Goal: Information Seeking & Learning: Understand process/instructions

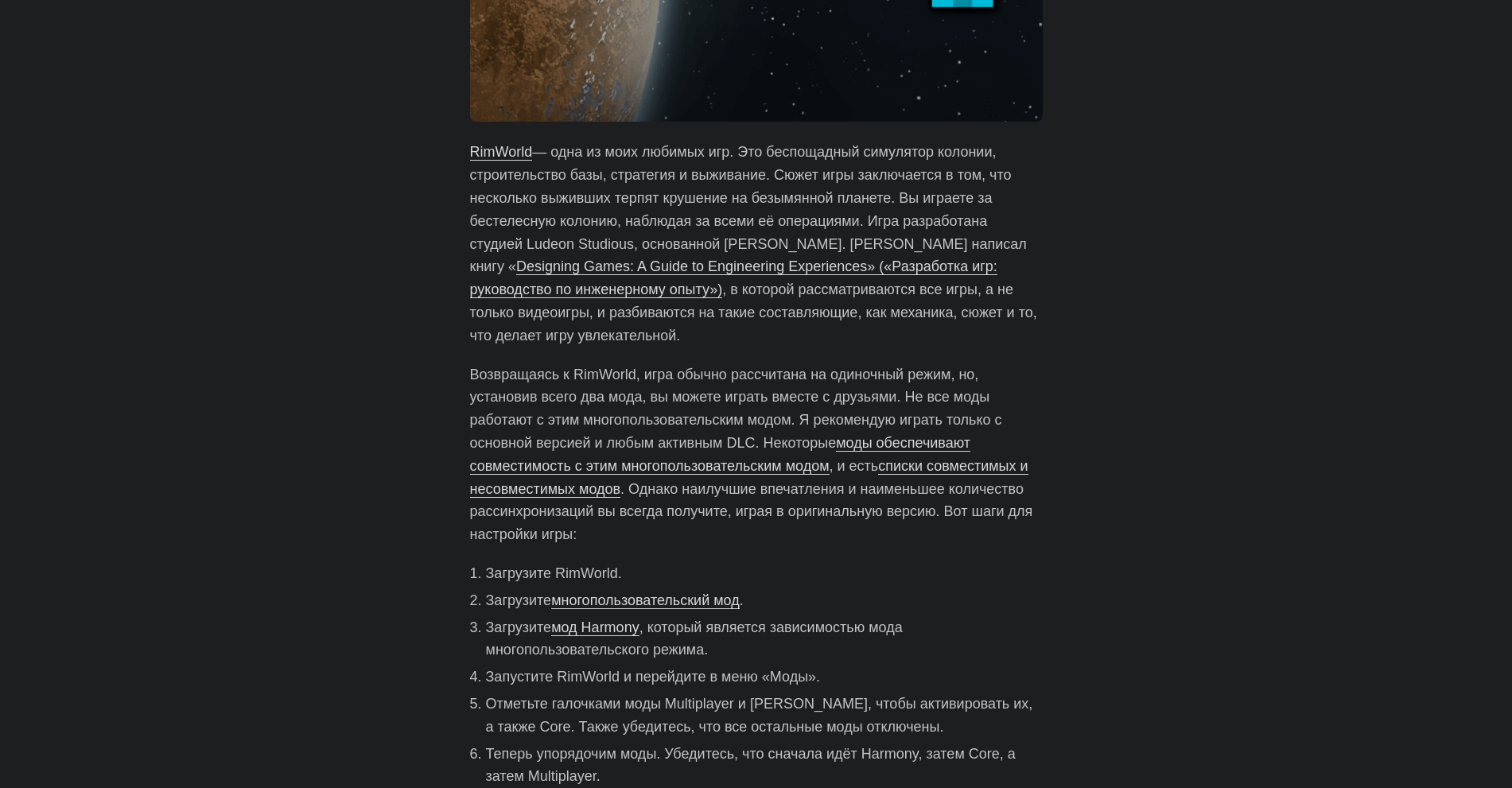
scroll to position [516, 0]
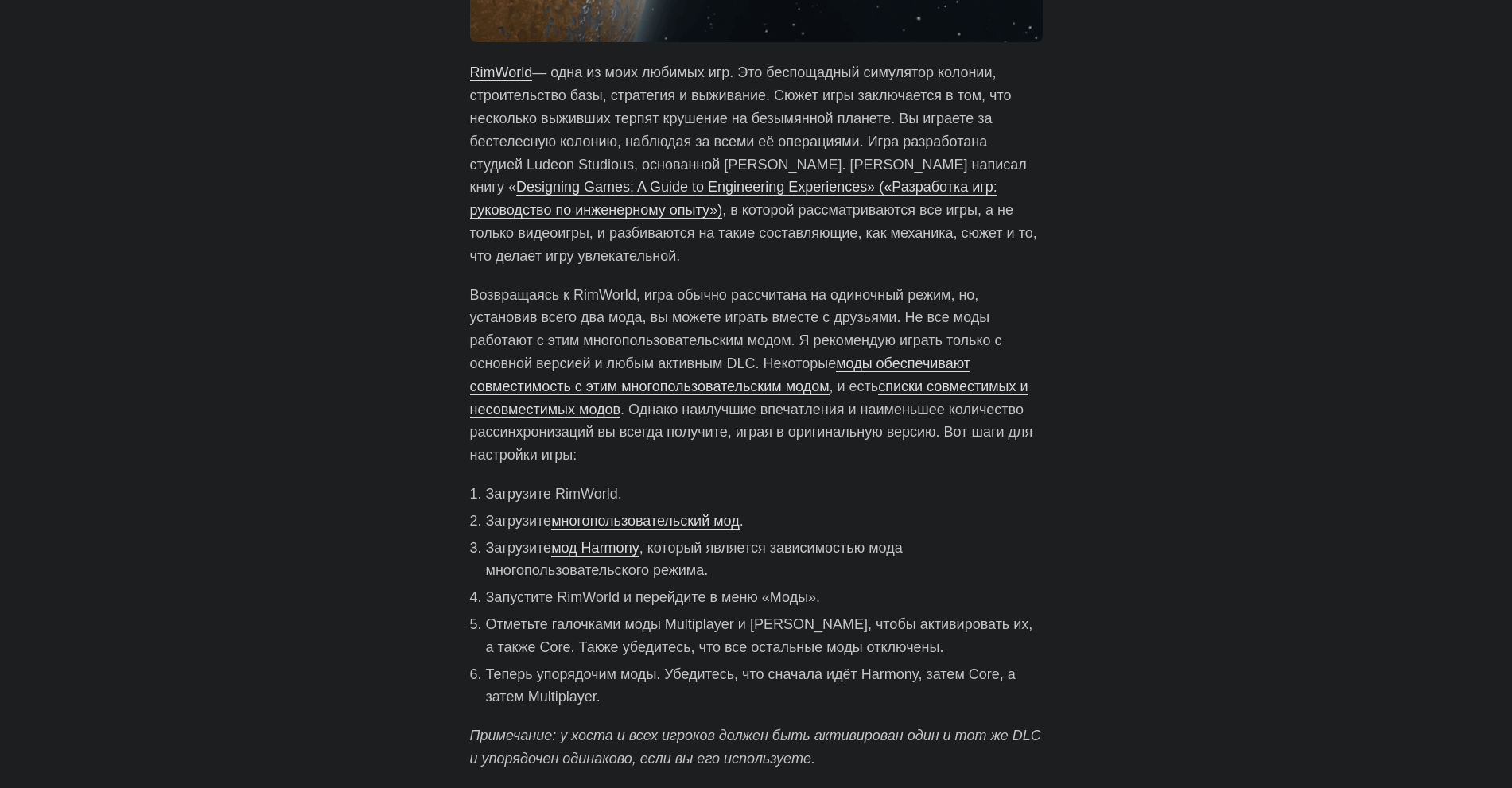
drag, startPoint x: 736, startPoint y: 555, endPoint x: 743, endPoint y: 575, distance: 21.2
click at [743, 575] on li "Загрузите мод Harmony , который является зависимостью мода многопользовательско…" at bounding box center [764, 560] width 557 height 46
click at [788, 578] on li "Загрузите мод Harmony , который является зависимостью мода многопользовательско…" at bounding box center [764, 560] width 557 height 46
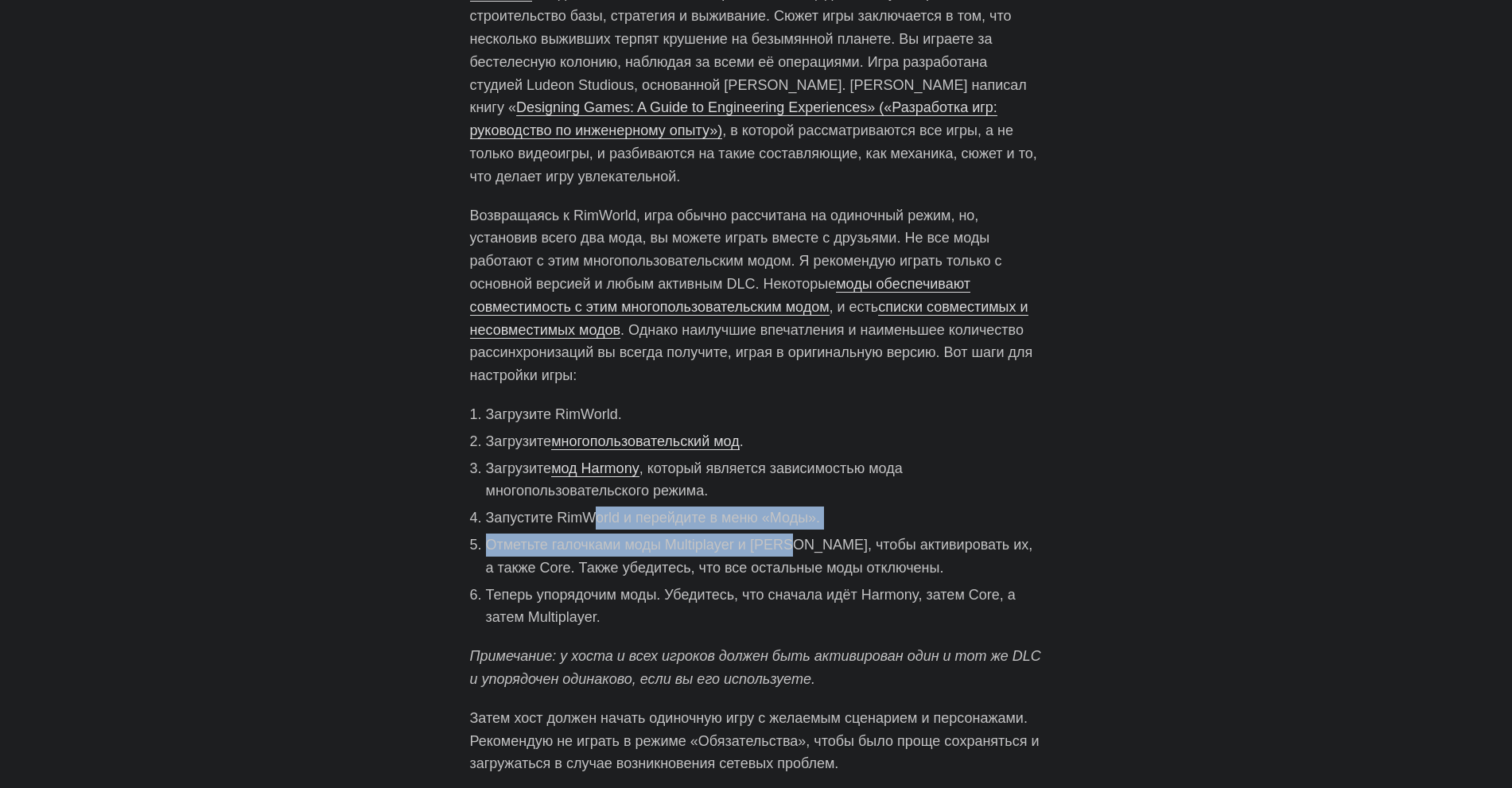
drag, startPoint x: 641, startPoint y: 524, endPoint x: 783, endPoint y: 533, distance: 142.3
click at [794, 531] on ol "Загрузите RimWorld. Загрузите многопользовательский мод . Загрузите мод Harmony…" at bounding box center [756, 516] width 573 height 226
click at [611, 545] on font "Отметьте галочками моды Multiplayer и [PERSON_NAME], чтобы активировать их, а т…" at bounding box center [760, 556] width 548 height 39
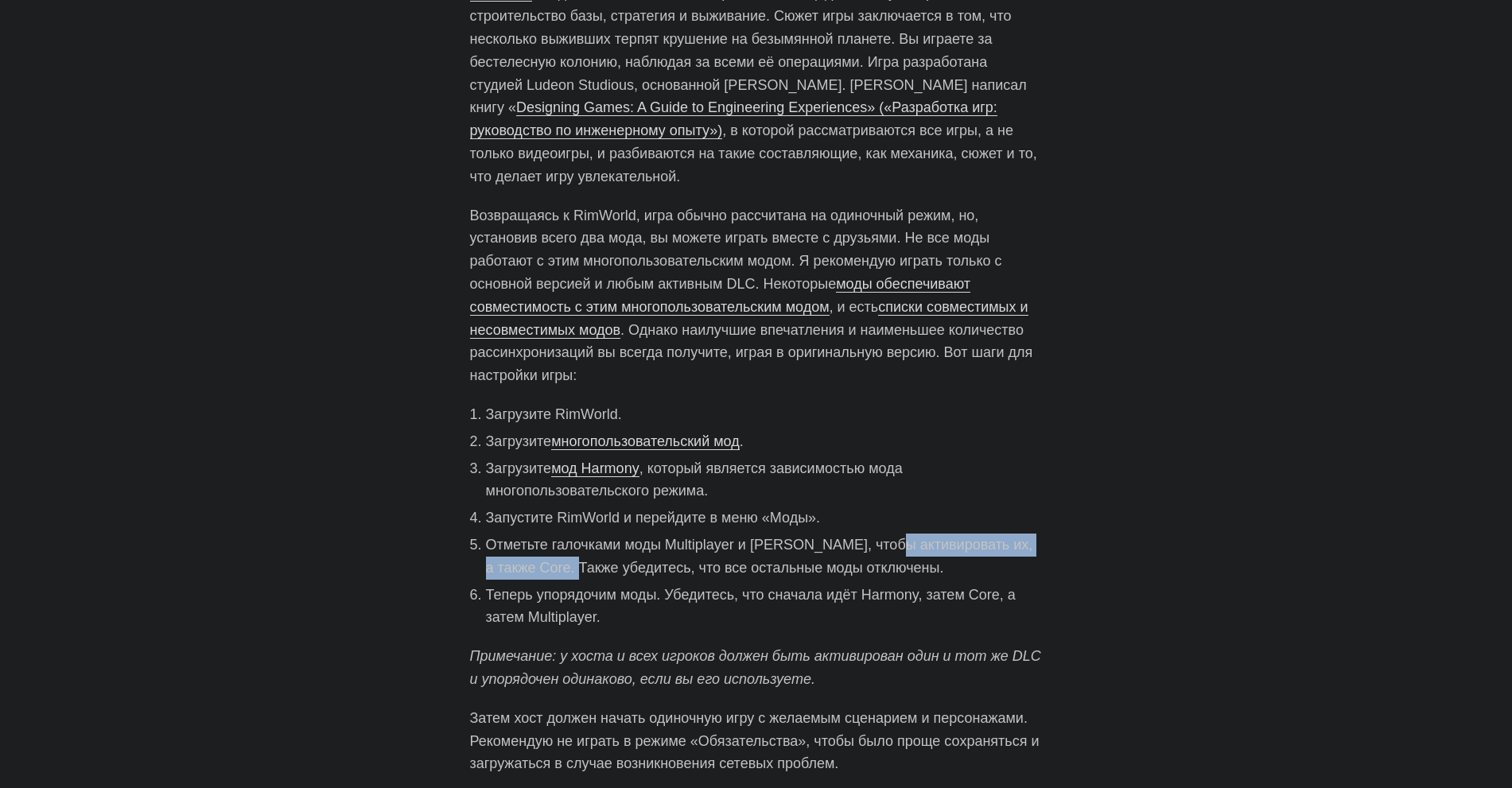
drag, startPoint x: 904, startPoint y: 548, endPoint x: 569, endPoint y: 565, distance: 335.4
click at [569, 565] on font "Отметьте галочками моды Multiplayer и [PERSON_NAME], чтобы активировать их, а т…" at bounding box center [760, 556] width 548 height 39
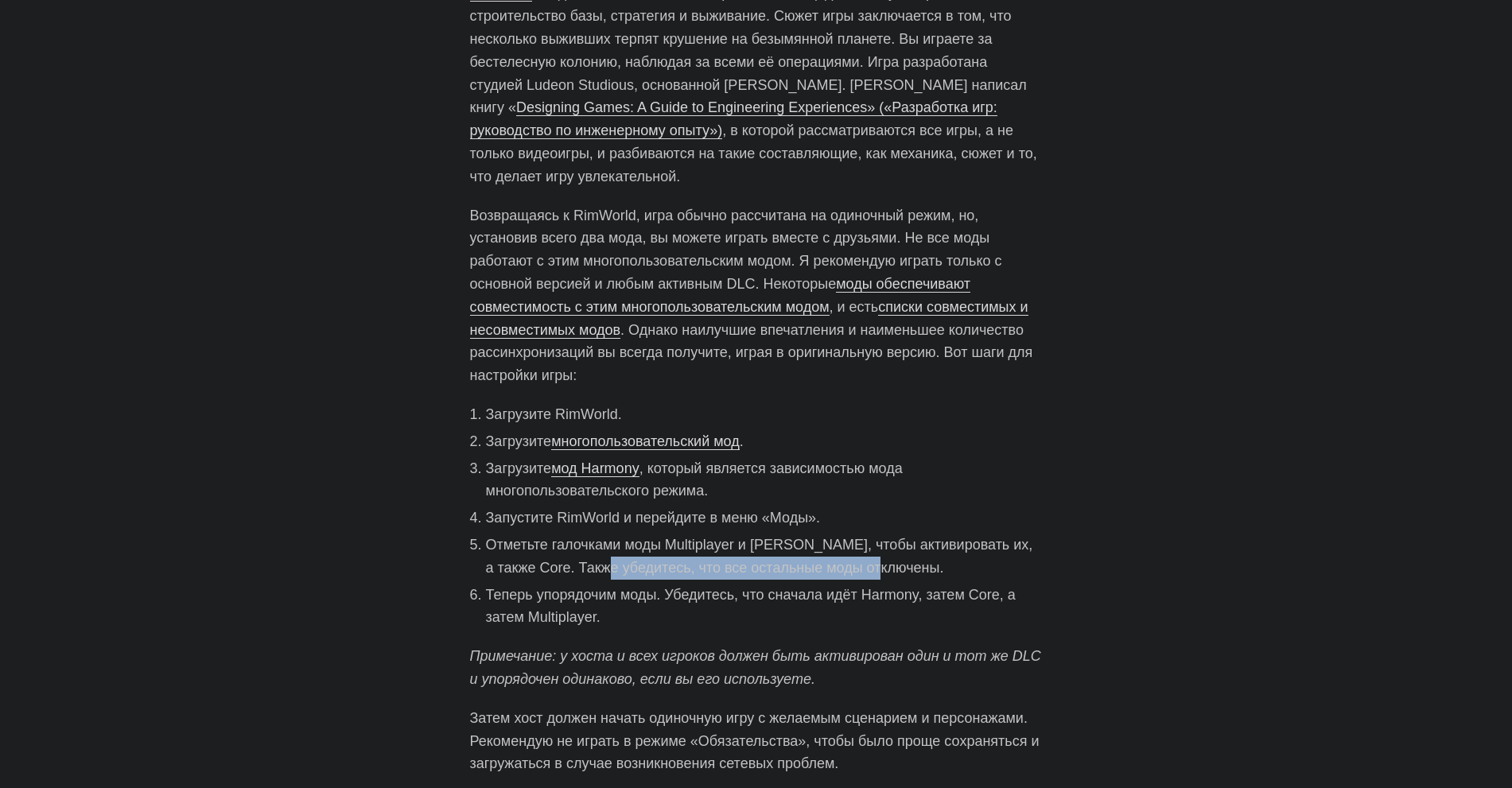
drag, startPoint x: 597, startPoint y: 565, endPoint x: 906, endPoint y: 569, distance: 309.0
click at [875, 571] on font "Отметьте галочками моды Multiplayer и [PERSON_NAME], чтобы активировать их, а т…" at bounding box center [760, 556] width 548 height 39
click at [936, 564] on li "Отметьте галочками моды Multiplayer и [PERSON_NAME], чтобы активировать их, а т…" at bounding box center [764, 556] width 557 height 46
drag, startPoint x: 533, startPoint y: 594, endPoint x: 610, endPoint y: 589, distance: 77.2
click at [610, 589] on font "Теперь упорядочим моды. Убедитесь, что сначала идёт Harmony, затем Core, а зате…" at bounding box center [751, 606] width 530 height 39
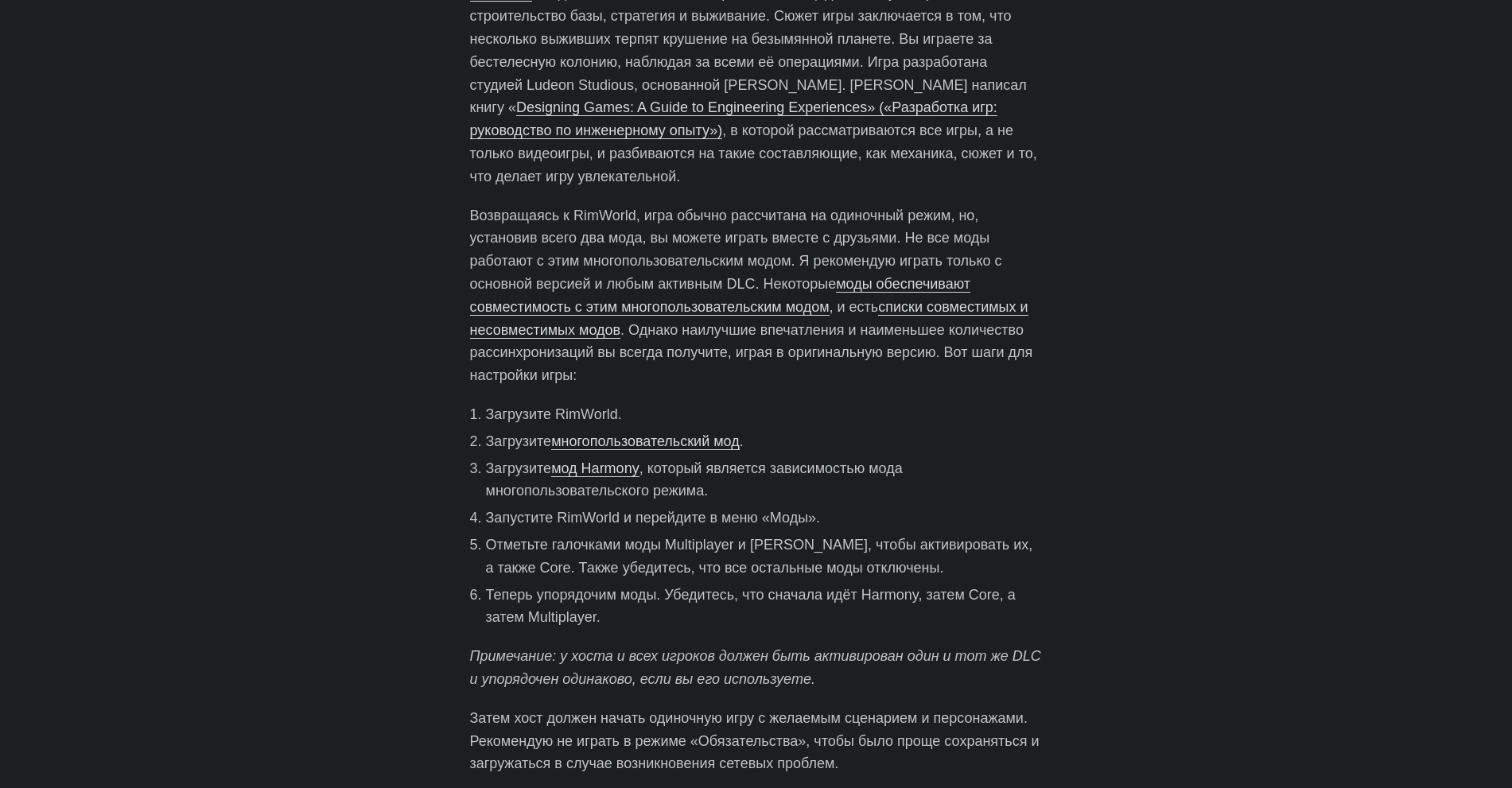
click at [699, 592] on font "Теперь упорядочим моды. Убедитесь, что сначала идёт Harmony, затем Core, а зате…" at bounding box center [751, 606] width 530 height 39
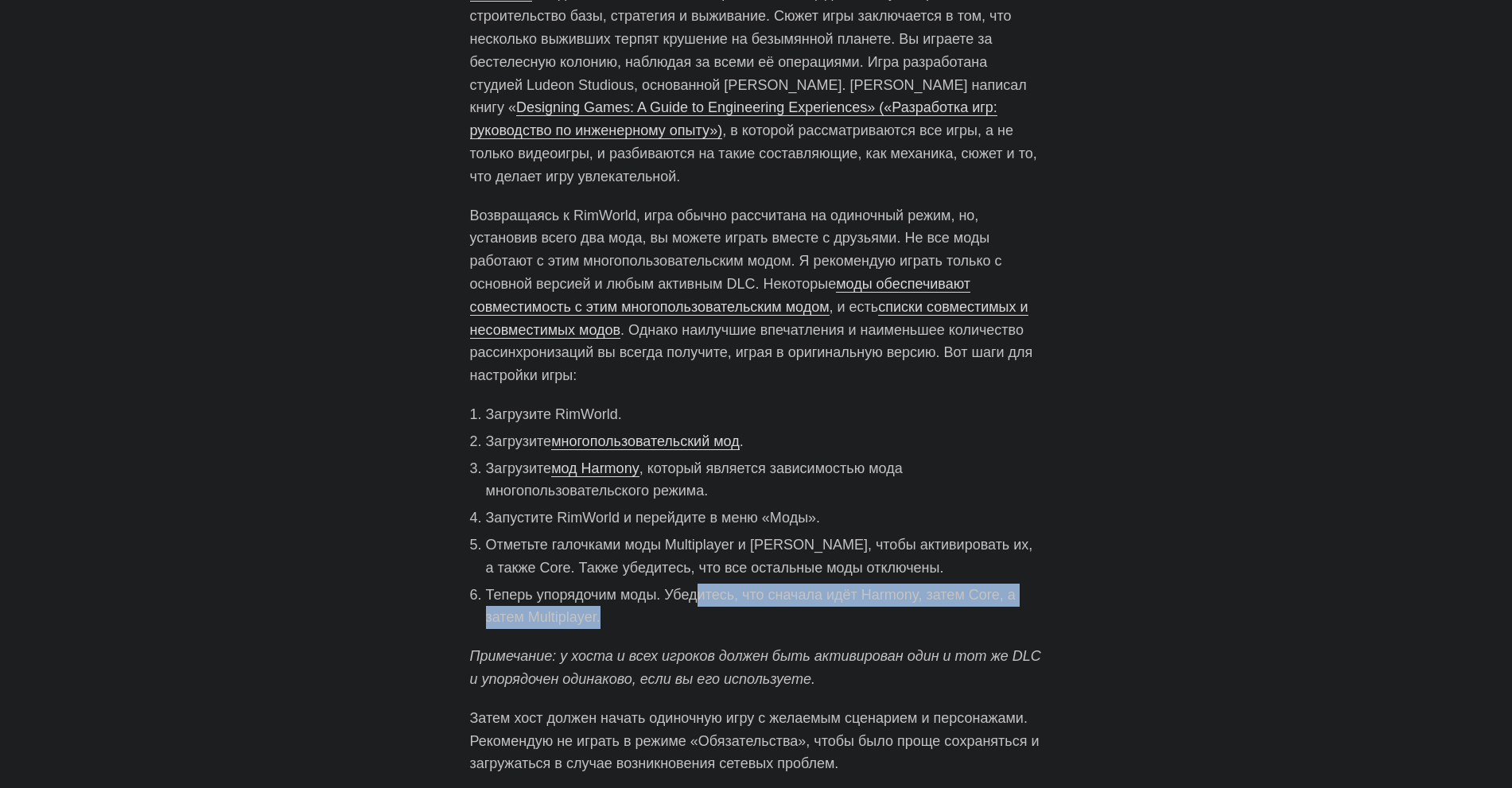
drag, startPoint x: 696, startPoint y: 594, endPoint x: 784, endPoint y: 623, distance: 92.7
click at [784, 623] on li "Теперь упорядочим моды. Убедитесь, что сначала идёт Harmony, затем Core, а зате…" at bounding box center [764, 607] width 557 height 46
click at [912, 622] on li "Теперь упорядочим моды. Убедитесь, что сначала идёт Harmony, затем Core, а зате…" at bounding box center [764, 607] width 557 height 46
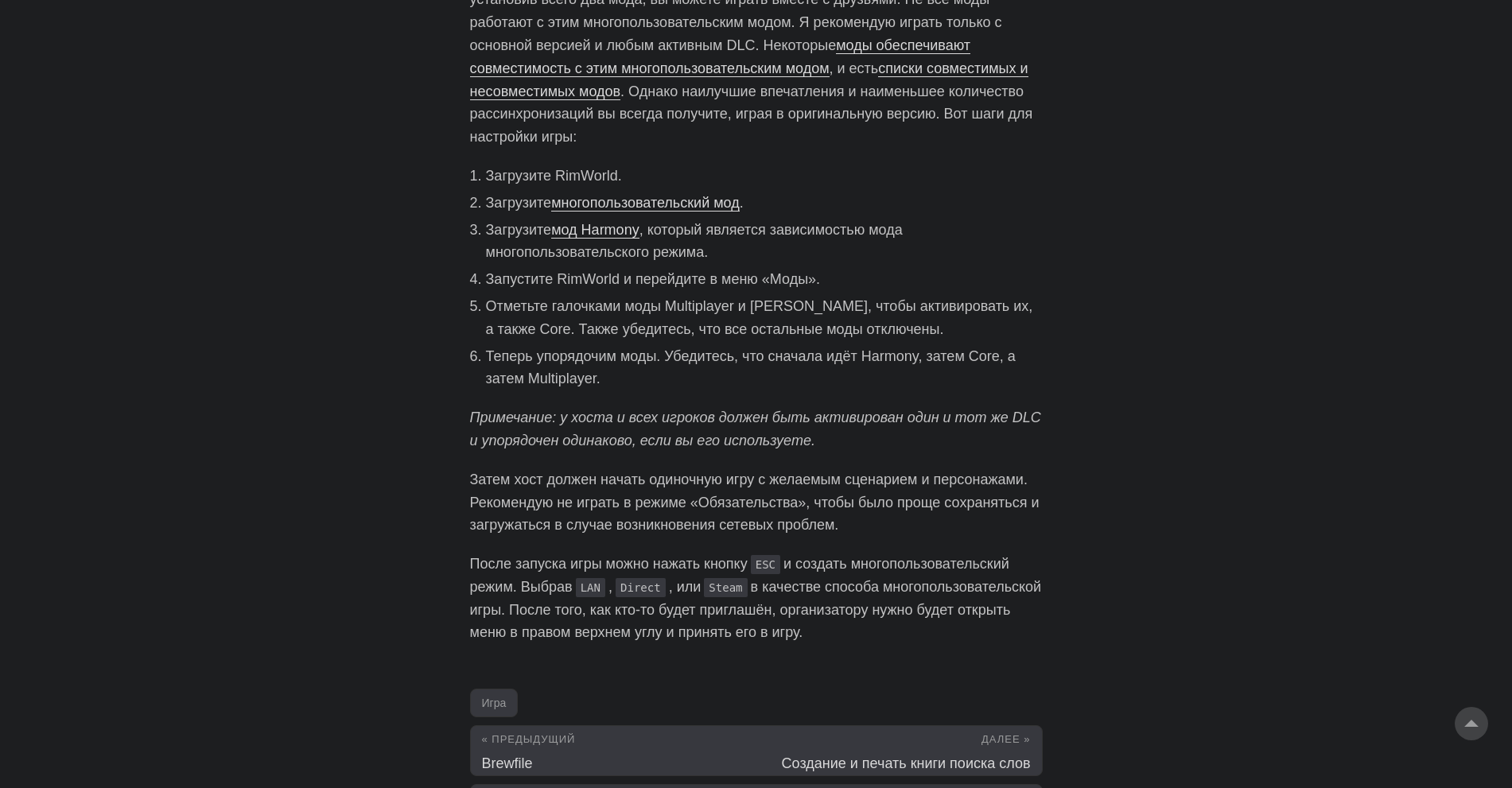
scroll to position [946, 0]
